Goal: Information Seeking & Learning: Learn about a topic

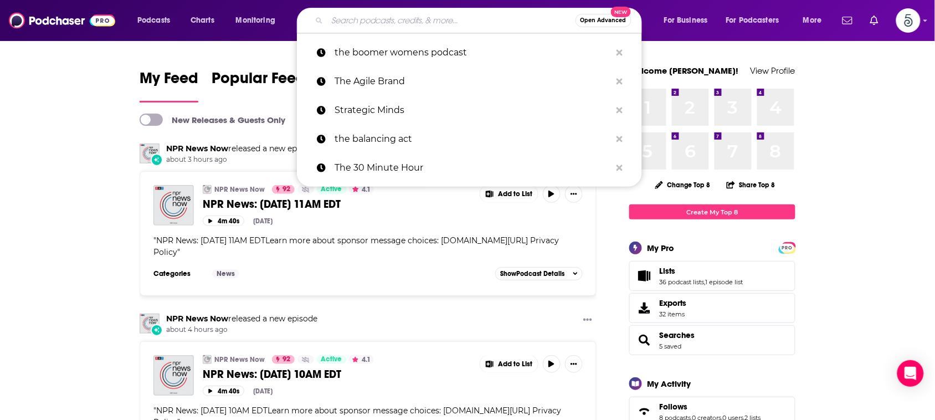
click at [510, 20] on input "Search podcasts, credits, & more..." at bounding box center [451, 21] width 248 height 18
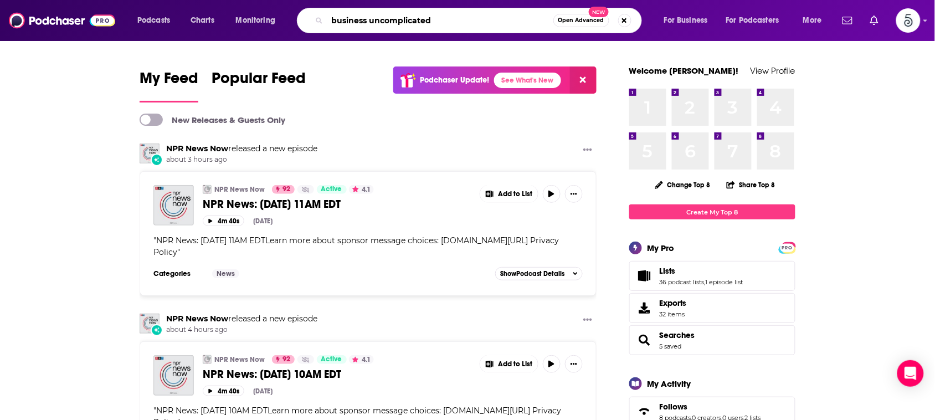
type input "business uncomplicated"
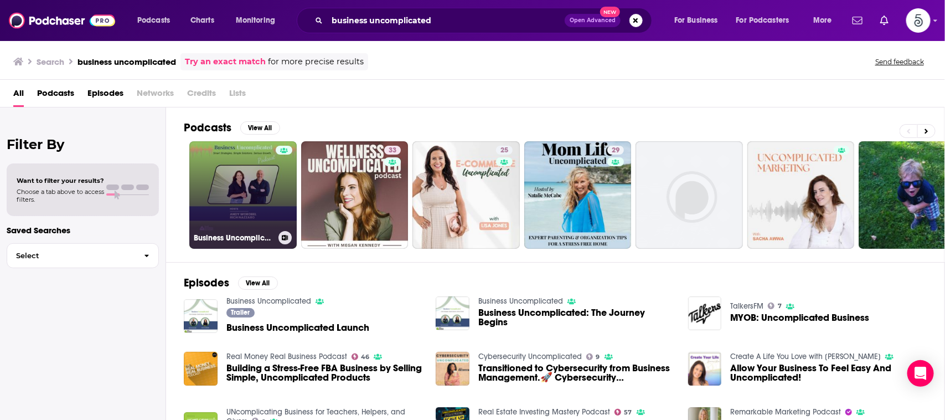
click at [236, 172] on link "Business Uncomplicated" at bounding box center [242, 194] width 107 height 107
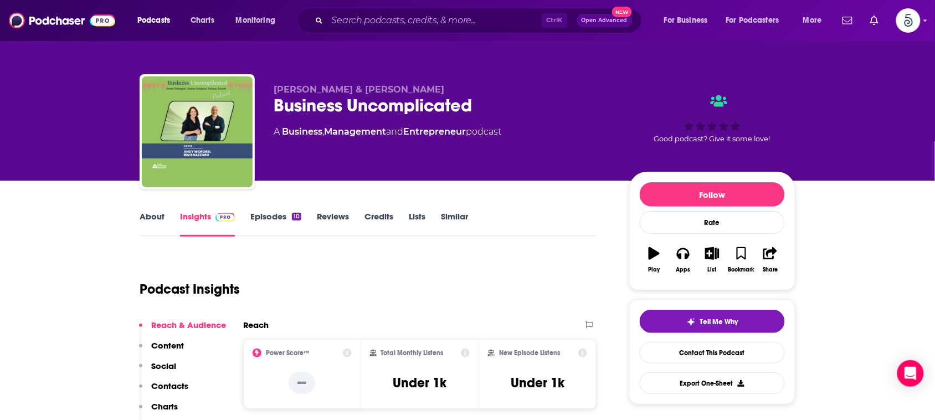
click at [154, 211] on link "About" at bounding box center [152, 223] width 25 height 25
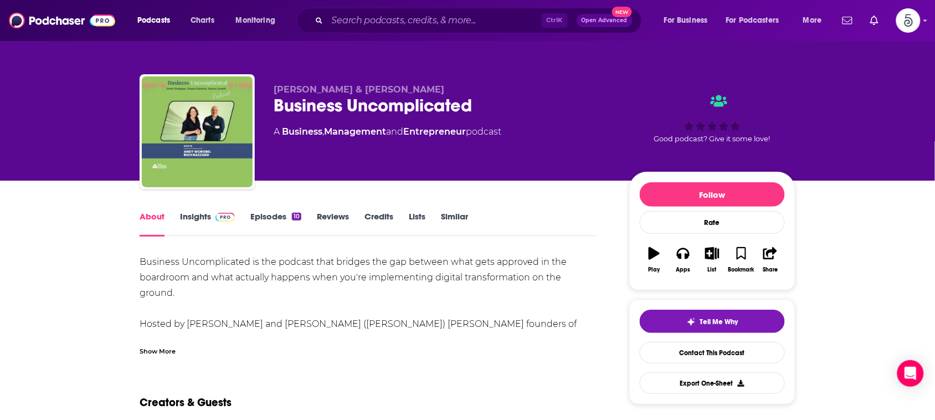
click at [154, 211] on link "About" at bounding box center [152, 223] width 25 height 25
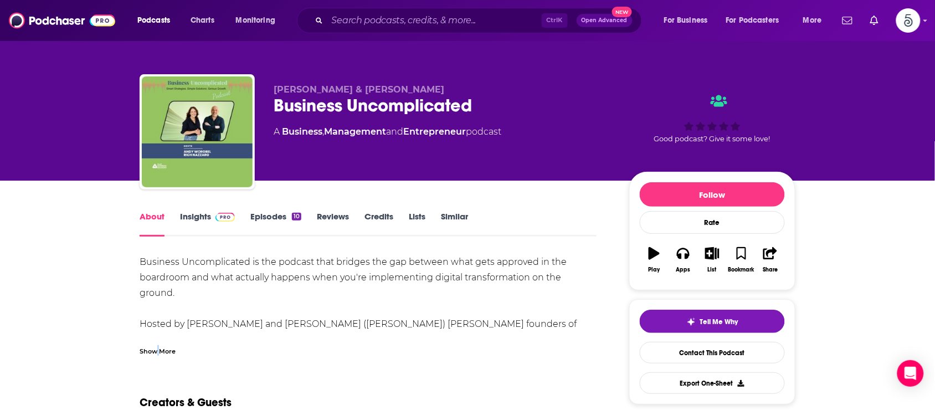
click at [156, 349] on div "Show More" at bounding box center [158, 350] width 36 height 11
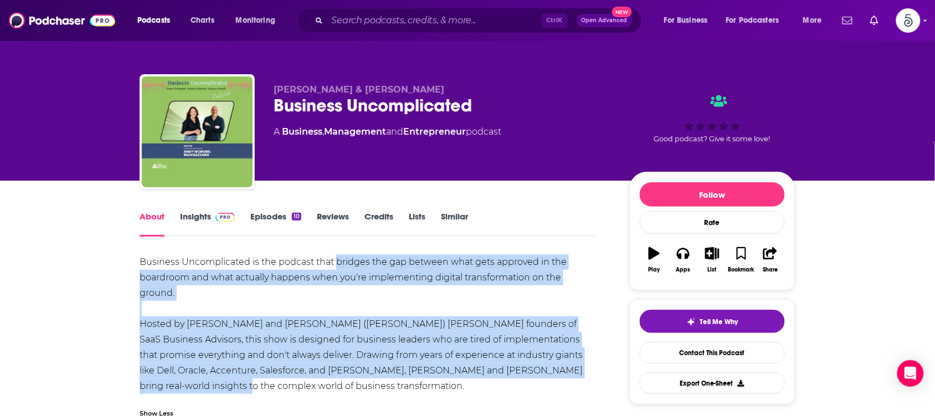
drag, startPoint x: 337, startPoint y: 259, endPoint x: 261, endPoint y: 386, distance: 147.8
click at [261, 386] on div "Business Uncomplicated is the podcast that bridges the gap between what gets ap…" at bounding box center [368, 324] width 457 height 140
copy div "bridges the gap between what gets approved in the boardroom and what actually h…"
click at [197, 212] on link "Insights" at bounding box center [207, 223] width 55 height 25
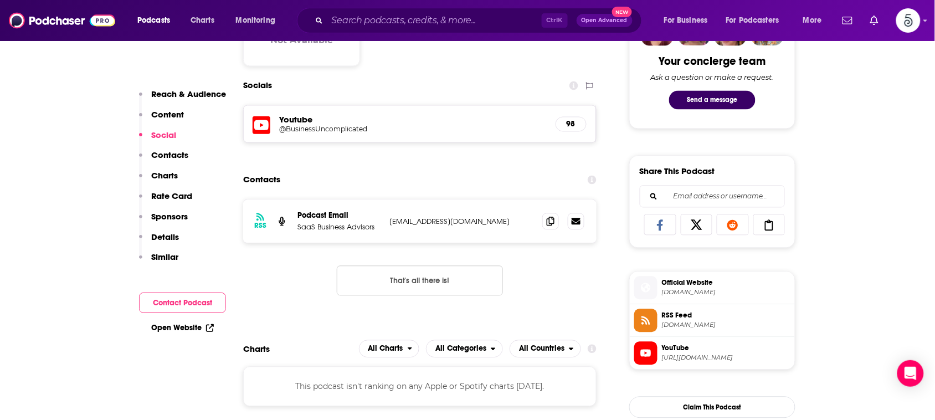
scroll to position [695, 0]
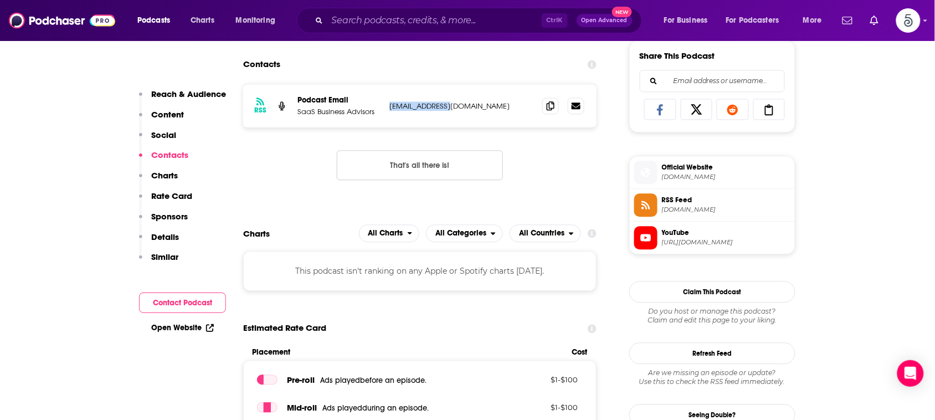
drag, startPoint x: 456, startPoint y: 108, endPoint x: 388, endPoint y: 112, distance: 68.2
click at [388, 112] on div "RSS Podcast Email SaaS Business Advisors [EMAIL_ADDRESS][DOMAIN_NAME] [EMAIL_AD…" at bounding box center [419, 105] width 353 height 43
copy p "[EMAIL_ADDRESS][DOMAIN_NAME]"
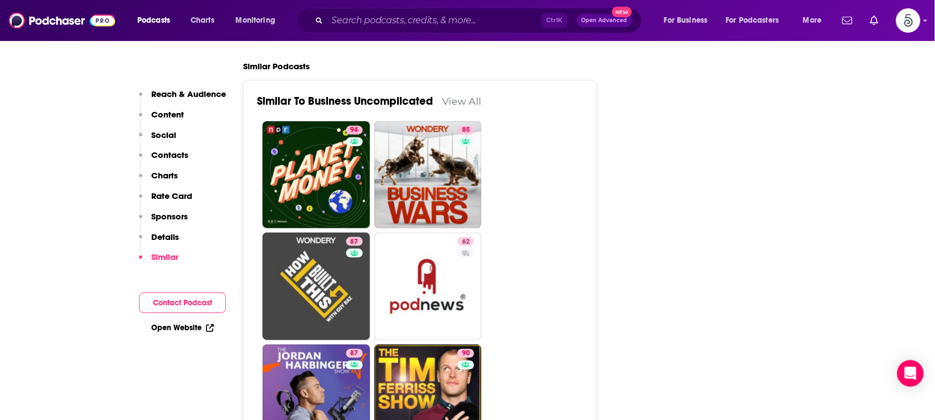
scroll to position [1275, 0]
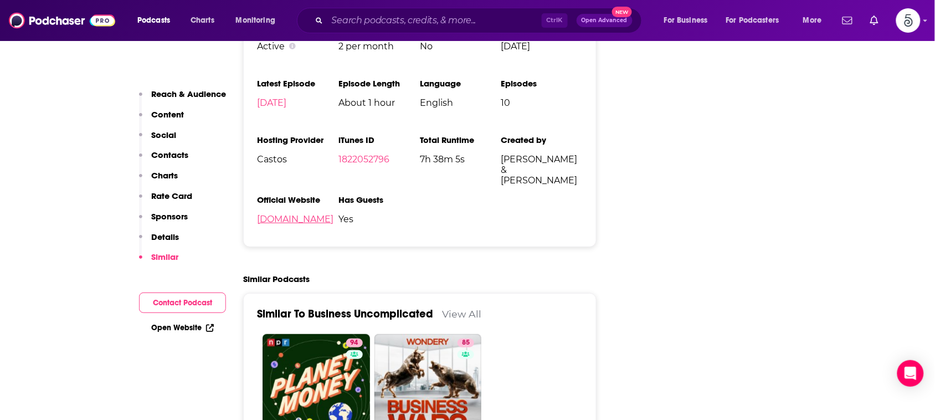
click at [295, 219] on link "[DOMAIN_NAME]" at bounding box center [295, 219] width 76 height 11
click at [498, 17] on input "Search podcasts, credits, & more..." at bounding box center [434, 21] width 214 height 18
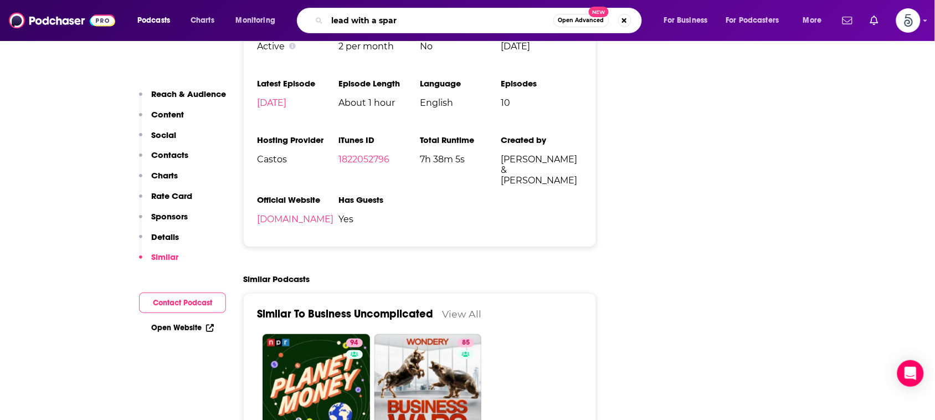
type input "lead with a spark"
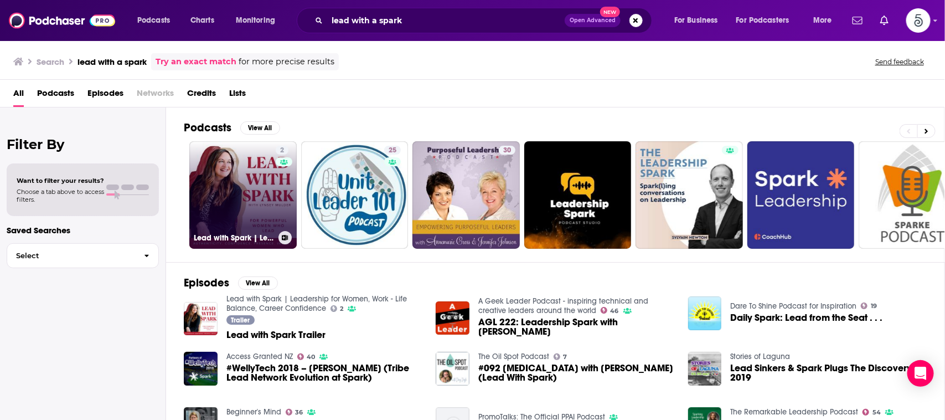
click at [251, 172] on link "2 Lead with Spark | Leadership for Women, Work - Life Balance, Career Confidence" at bounding box center [242, 194] width 107 height 107
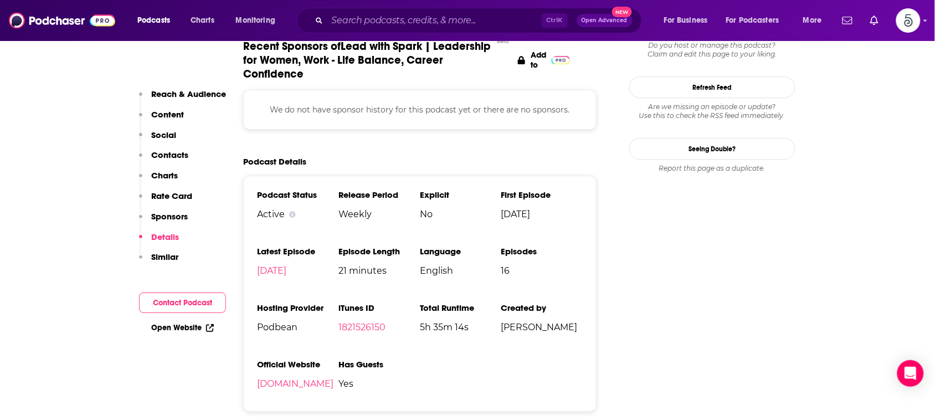
scroll to position [1050, 0]
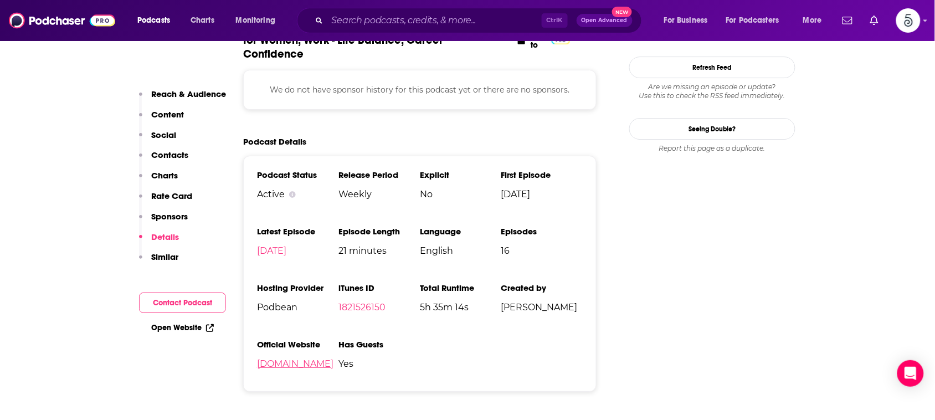
click at [315, 367] on link "[DOMAIN_NAME]" at bounding box center [295, 363] width 76 height 11
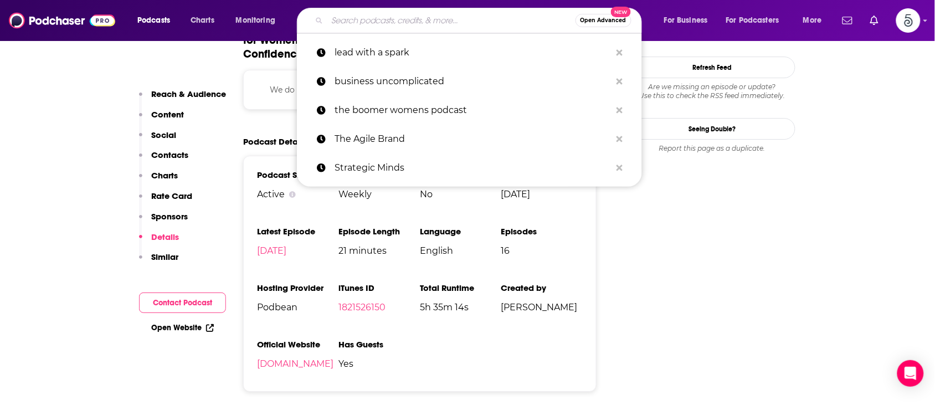
click at [473, 20] on input "Search podcasts, credits, & more..." at bounding box center [451, 21] width 248 height 18
drag, startPoint x: 474, startPoint y: 17, endPoint x: 431, endPoint y: -29, distance: 63.1
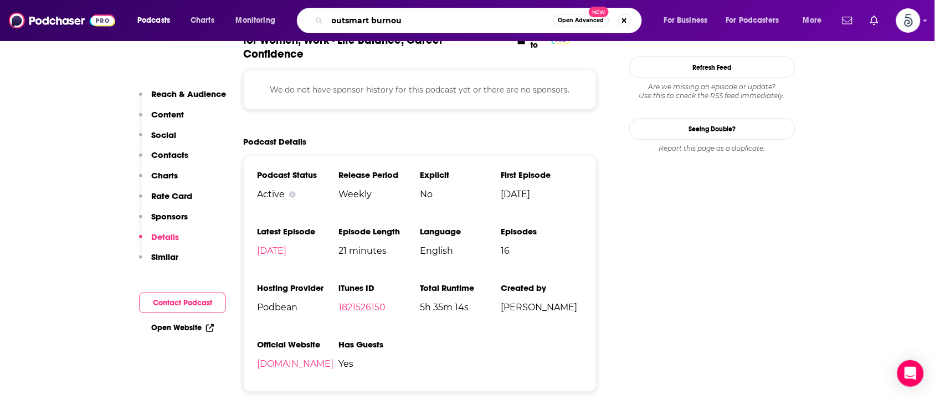
type input "outsmart burnout"
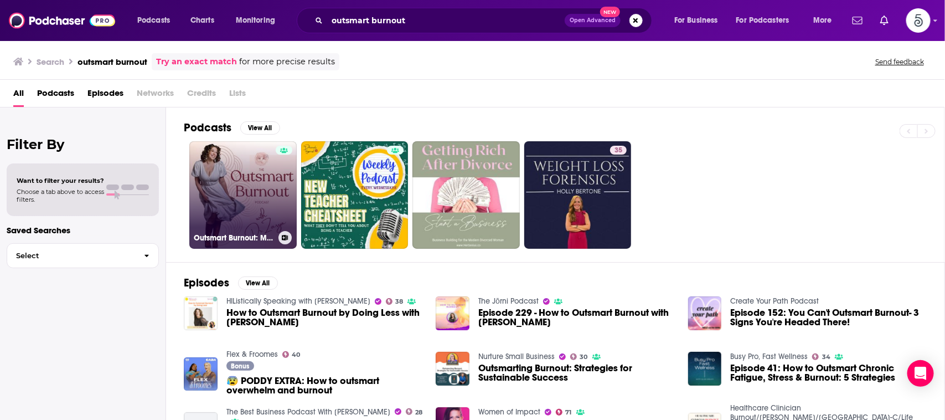
click at [231, 170] on link "Outsmart Burnout: Midlife Wellness for Women with [PERSON_NAME]" at bounding box center [242, 194] width 107 height 107
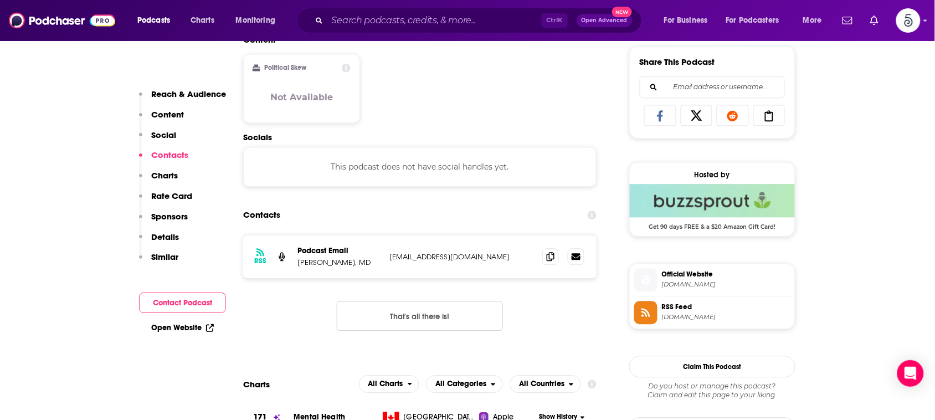
scroll to position [692, 0]
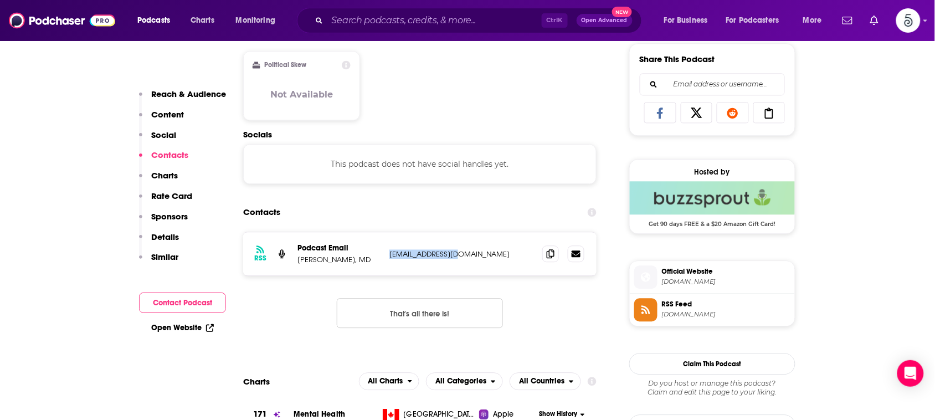
drag, startPoint x: 456, startPoint y: 255, endPoint x: 389, endPoint y: 257, distance: 66.5
click at [389, 257] on p "[EMAIL_ADDRESS][DOMAIN_NAME]" at bounding box center [461, 253] width 144 height 9
copy p "[EMAIL_ADDRESS][DOMAIN_NAME]"
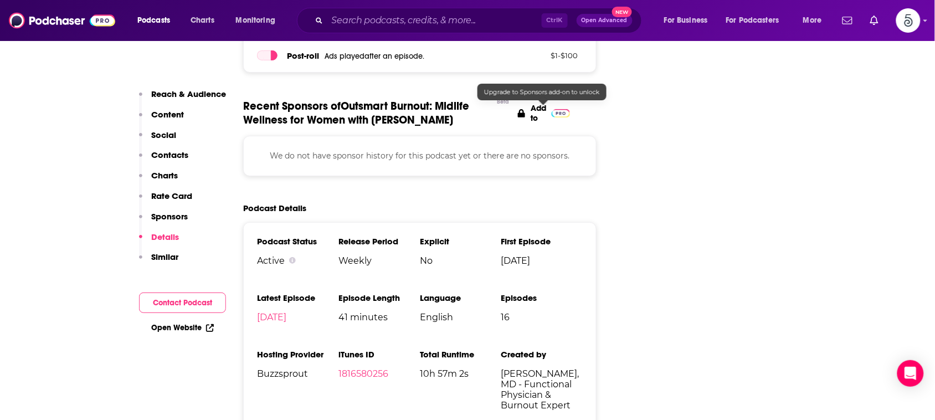
scroll to position [1329, 0]
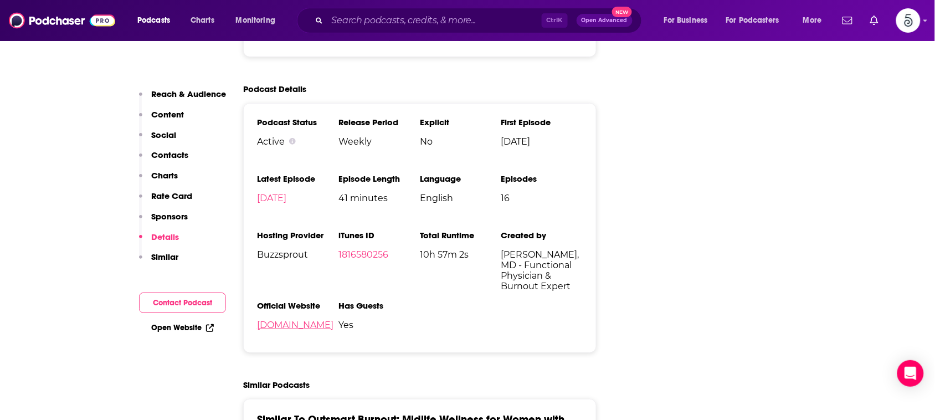
click at [292, 330] on link "[DOMAIN_NAME]" at bounding box center [295, 324] width 76 height 11
click at [400, 98] on section "Podcast Details Podcast Status Active Release Period Weekly Explicit No First E…" at bounding box center [419, 218] width 353 height 269
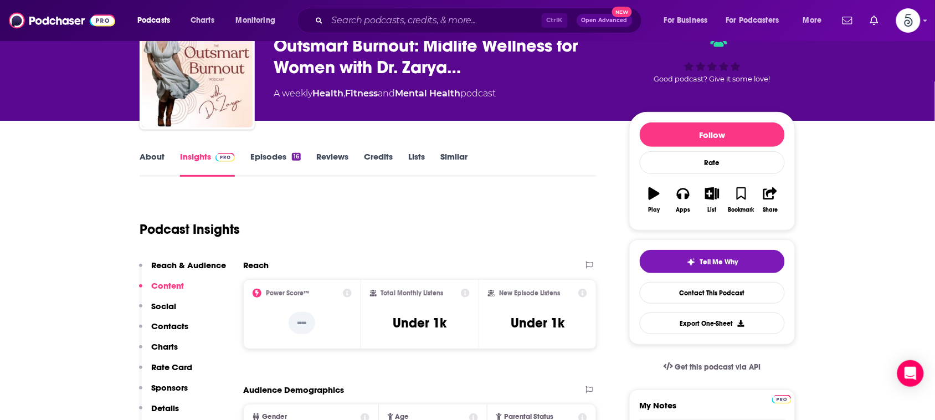
scroll to position [50, 0]
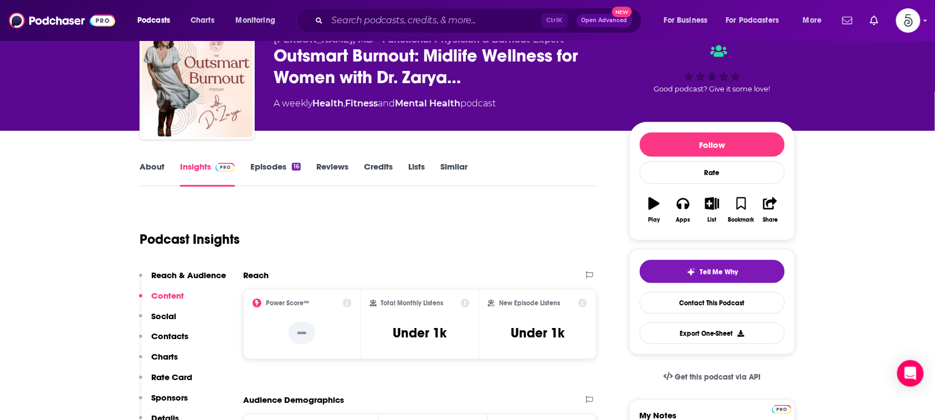
click at [156, 165] on link "About" at bounding box center [152, 173] width 25 height 25
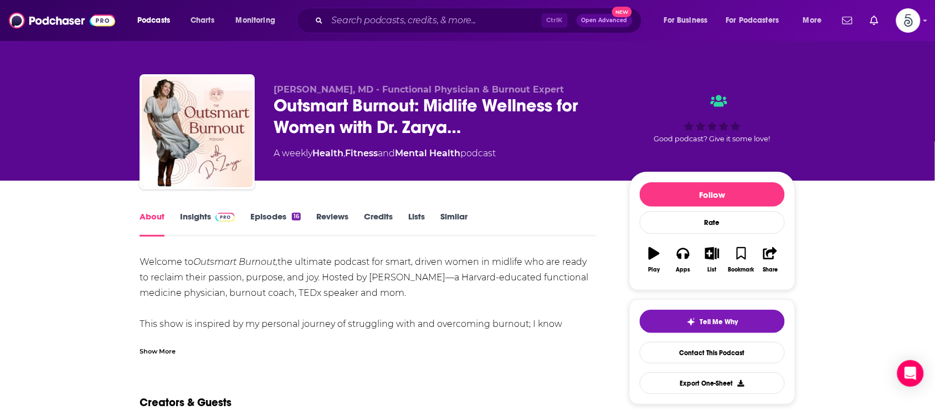
drag, startPoint x: 375, startPoint y: 258, endPoint x: 403, endPoint y: 295, distance: 46.6
copy div "for smart, driven women in midlife who are ready to reclaim their passion, purp…"
click at [166, 349] on div "Show More" at bounding box center [158, 350] width 36 height 11
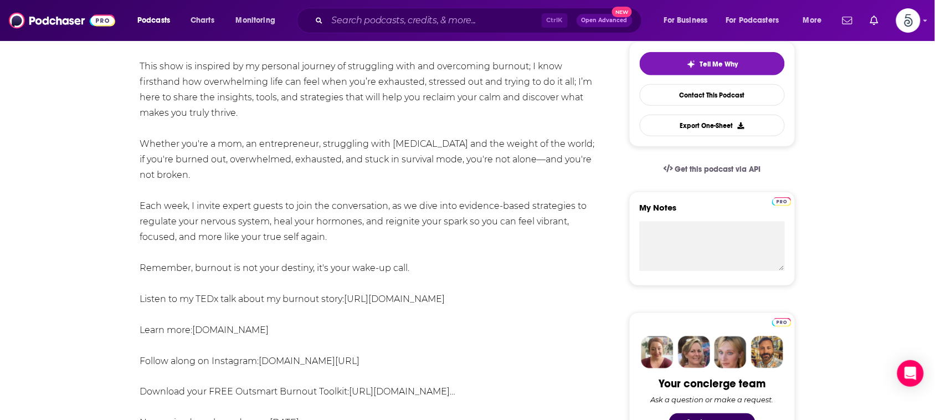
scroll to position [277, 0]
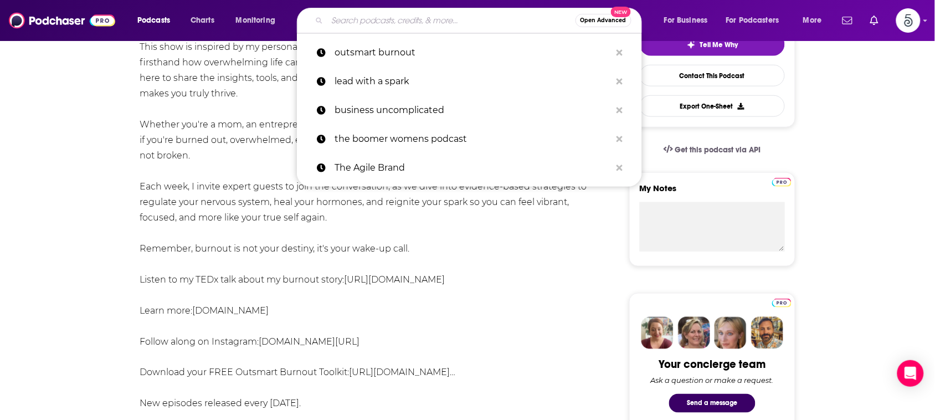
click at [530, 29] on input "Search podcasts, credits, & more..." at bounding box center [451, 21] width 248 height 18
paste input "Should Have Listened to my Mother"
type input "Should Have Listened to my Mother"
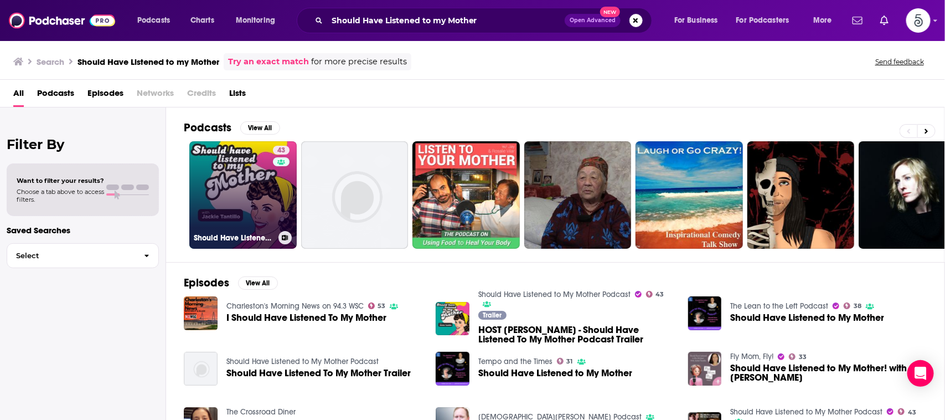
click at [250, 162] on link "43 Should Have Listened to My Mother Podcast" at bounding box center [242, 194] width 107 height 107
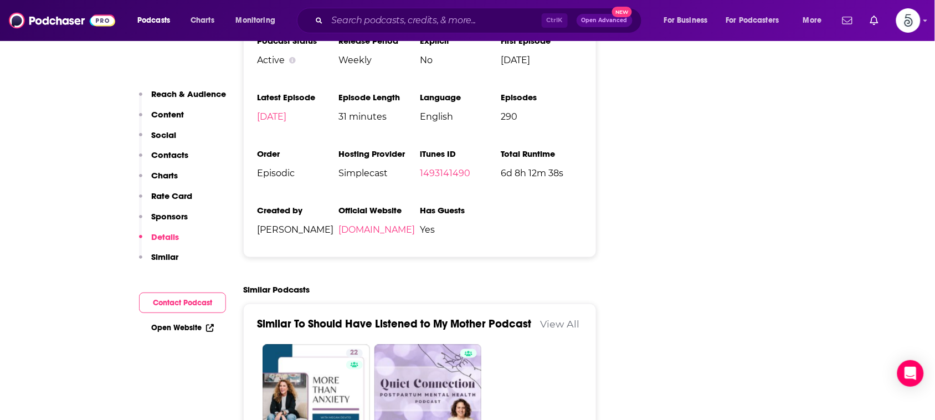
scroll to position [1578, 0]
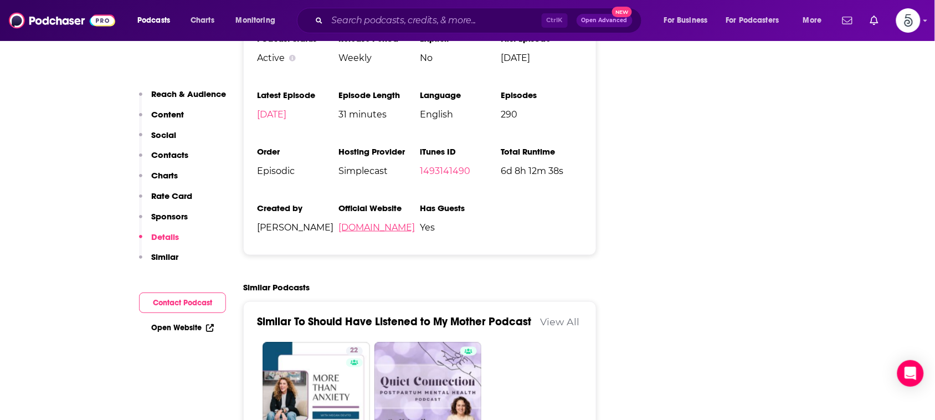
click at [369, 222] on link "[DOMAIN_NAME]" at bounding box center [376, 227] width 76 height 11
drag, startPoint x: 934, startPoint y: 136, endPoint x: 933, endPoint y: 127, distance: 8.4
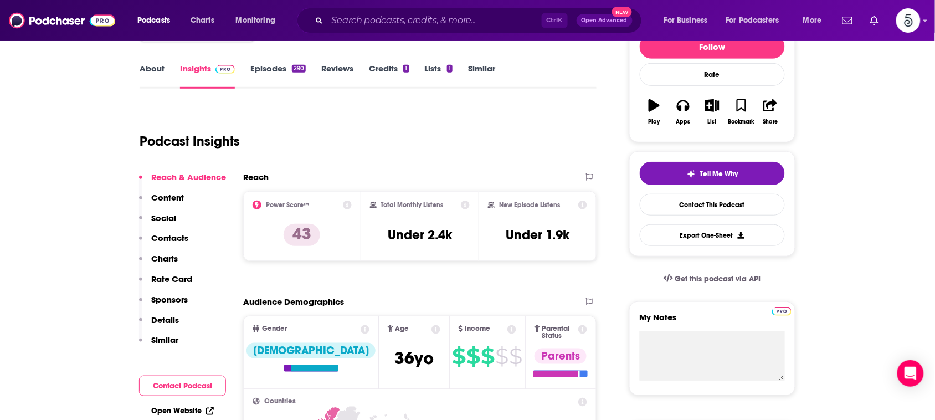
scroll to position [0, 0]
